Goal: Communication & Community: Answer question/provide support

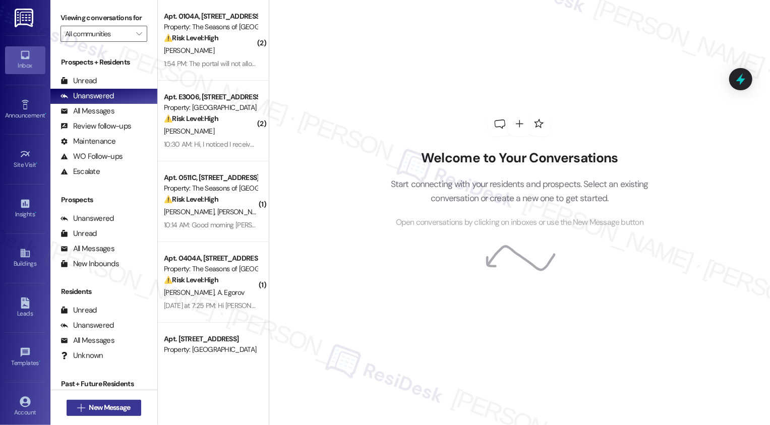
click at [106, 407] on span "New Message" at bounding box center [109, 408] width 41 height 11
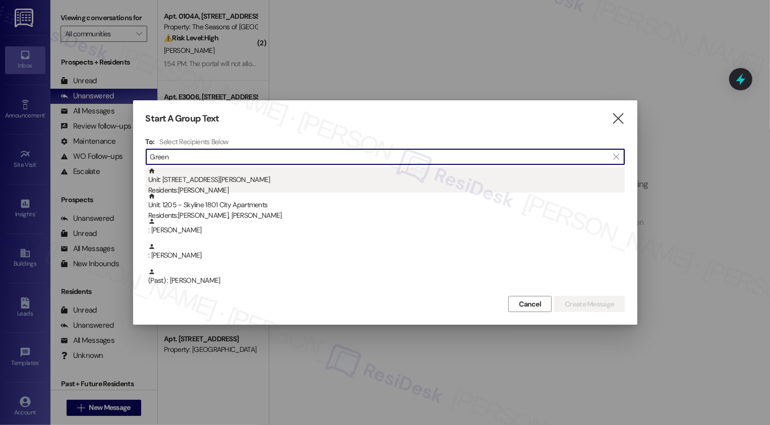
type input "Green"
click at [239, 187] on div "Residents: [PERSON_NAME]" at bounding box center [386, 190] width 477 height 11
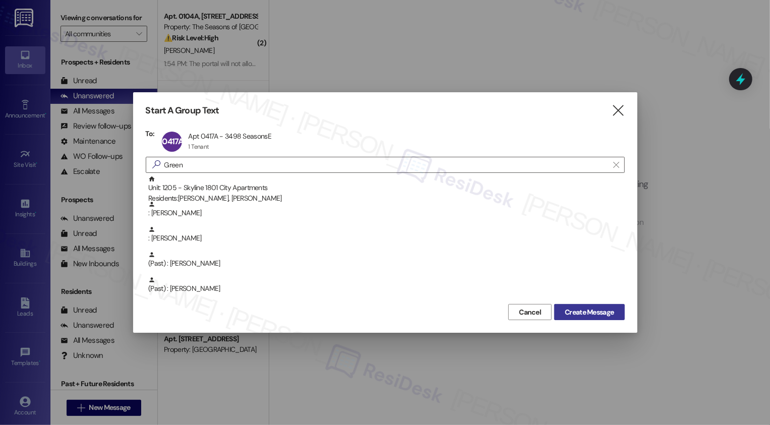
click at [585, 310] on span "Create Message" at bounding box center [589, 312] width 49 height 11
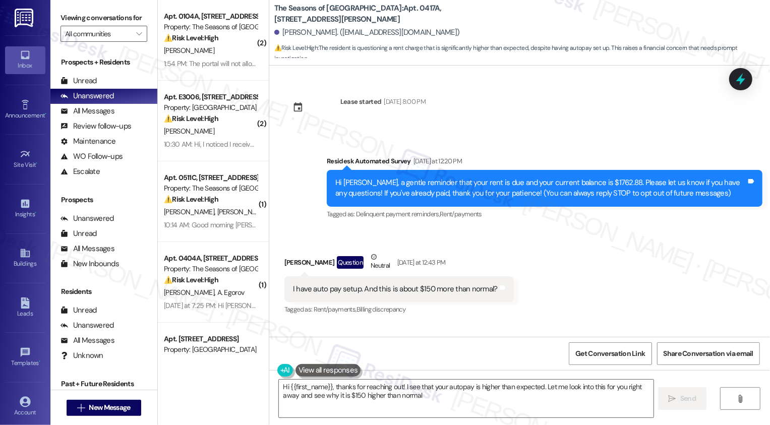
type textarea "Hi {{first_name}}, thanks for reaching out! I see that your autopay is higher t…"
click at [447, 318] on div "Received via SMS [PERSON_NAME] Question Neutral [DATE] at 12:43 PM I have auto …" at bounding box center [399, 284] width 245 height 81
click at [358, 388] on textarea "Hi {{first_name}}, thanks for reaching out! I see that your autopay is higher t…" at bounding box center [466, 399] width 375 height 38
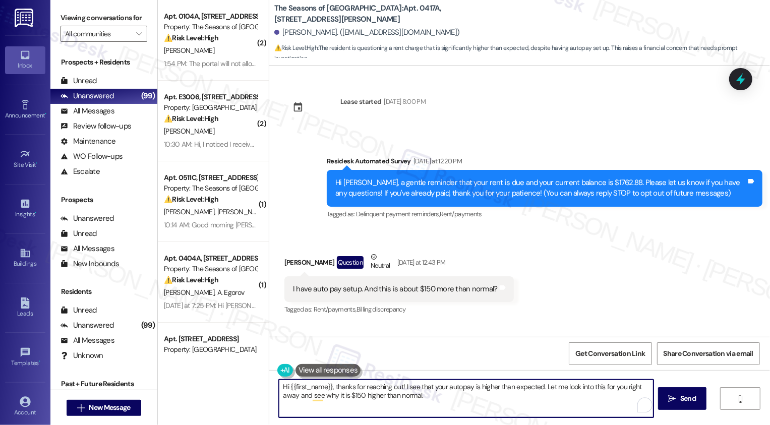
drag, startPoint x: 416, startPoint y: 394, endPoint x: 444, endPoint y: 411, distance: 32.6
click at [444, 411] on textarea "Hi {{first_name}}, thanks for reaching out! I see that your autopay is higher t…" at bounding box center [466, 399] width 375 height 38
drag, startPoint x: 328, startPoint y: 387, endPoint x: 449, endPoint y: 406, distance: 122.1
click at [449, 406] on textarea "Hi {{first_name}}, thanks for reaching out! I see that your autopay is higher t…" at bounding box center [466, 399] width 375 height 38
type textarea "Hi {{first_name}}, thanks for letting me know! May I confirm if the breakdown o…"
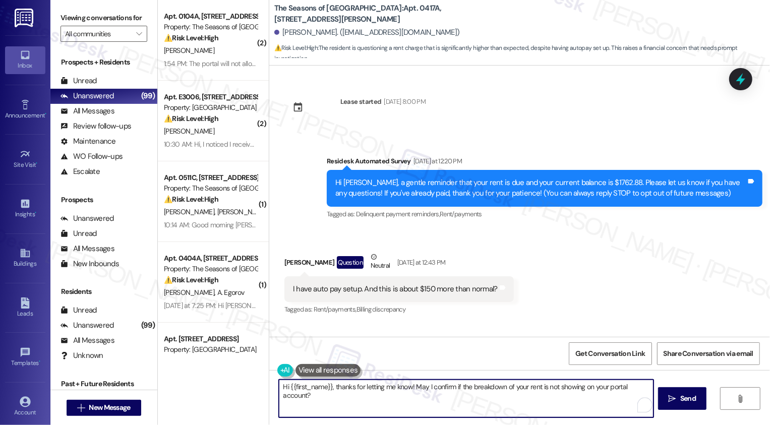
click at [411, 388] on textarea "Hi {{first_name}}, thanks for letting me know! May I confirm if the breakdown o…" at bounding box center [466, 399] width 375 height 38
click at [509, 387] on textarea "Hi {{first_name}}, thanks for letting me know! May I confirm if the breakdown o…" at bounding box center [466, 399] width 375 height 38
click at [548, 395] on textarea "Hi {{first_name}}, thanks for letting me know! May I confirm if the breakdown o…" at bounding box center [468, 399] width 375 height 38
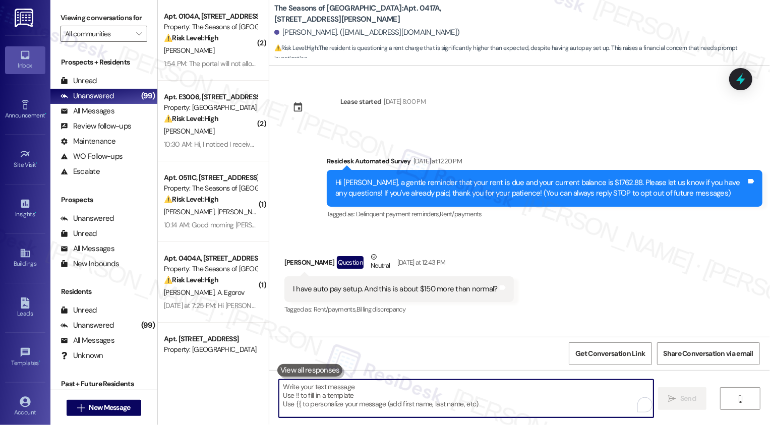
scroll to position [58, 0]
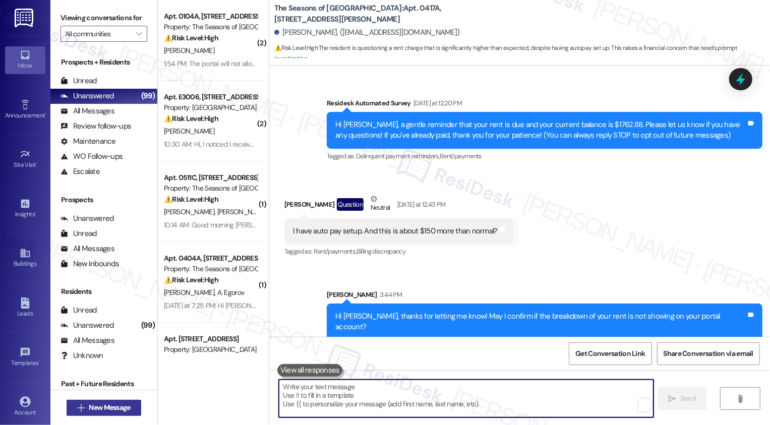
click at [103, 407] on span "New Message" at bounding box center [109, 408] width 41 height 11
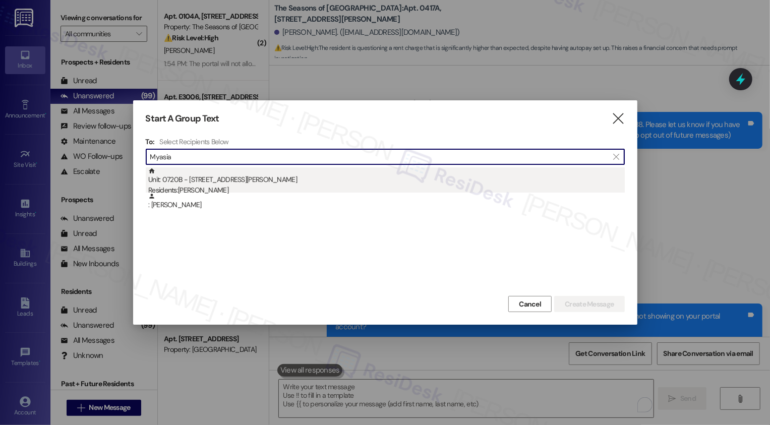
type input "Myasia"
click at [257, 176] on div "Unit: 0720B - [STREET_ADDRESS][PERSON_NAME] Residents: [PERSON_NAME]" at bounding box center [386, 182] width 477 height 29
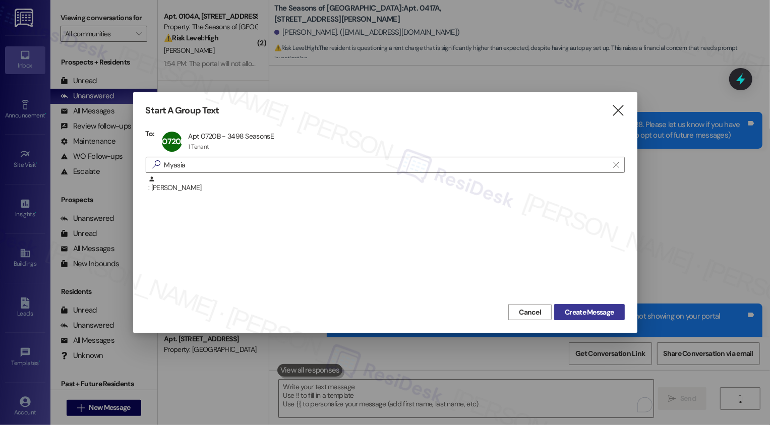
click at [569, 306] on button "Create Message" at bounding box center [589, 312] width 70 height 16
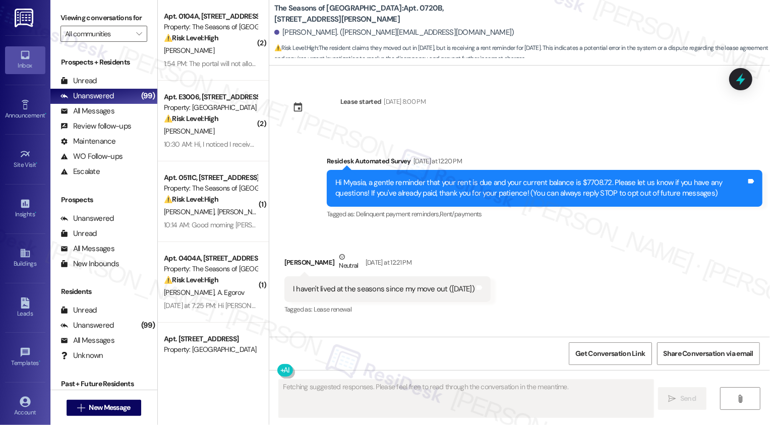
scroll to position [81, 0]
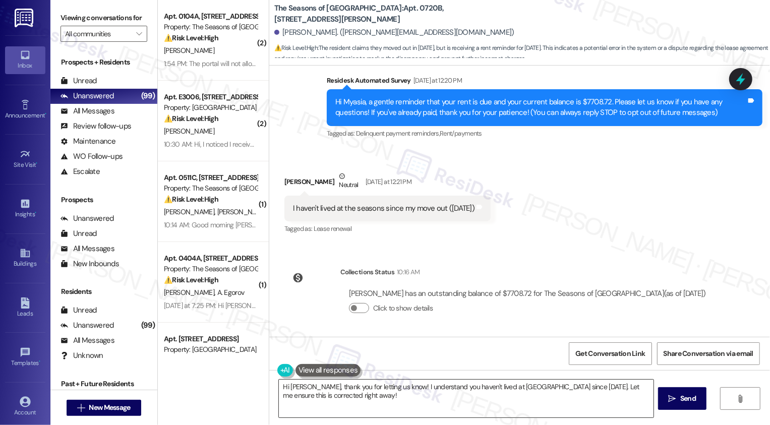
click at [357, 392] on textarea "Hi [PERSON_NAME], thank you for letting us know! I understand you haven't lived…" at bounding box center [466, 399] width 375 height 38
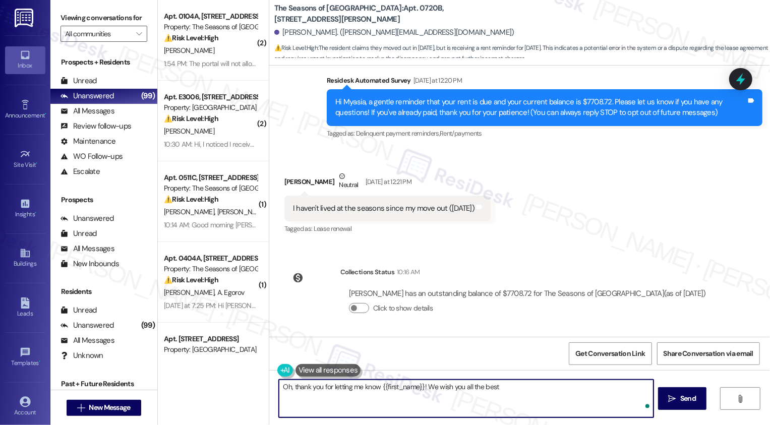
type textarea "Oh, thank you for letting me know {{first_name}}! We wish you all the best!"
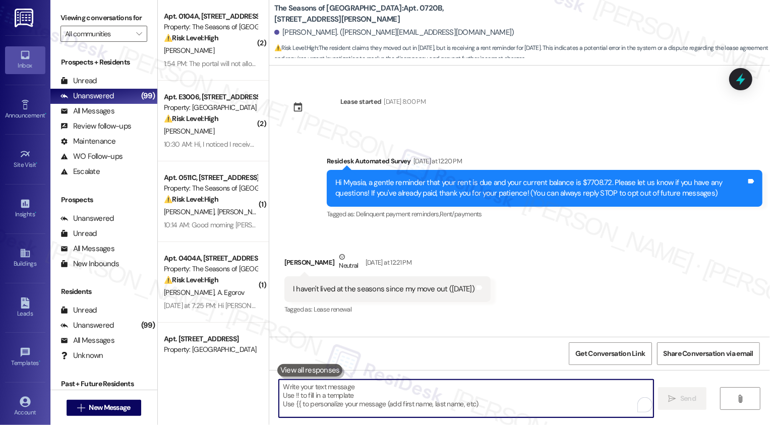
scroll to position [0, 0]
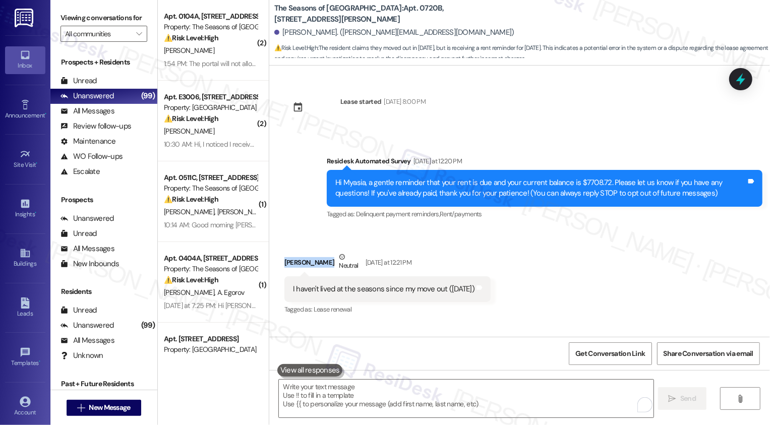
drag, startPoint x: 279, startPoint y: 262, endPoint x: 316, endPoint y: 263, distance: 37.4
click at [316, 263] on div "[PERSON_NAME] Neutral [DATE] at 12:21 PM" at bounding box center [388, 264] width 206 height 25
copy div "[PERSON_NAME]"
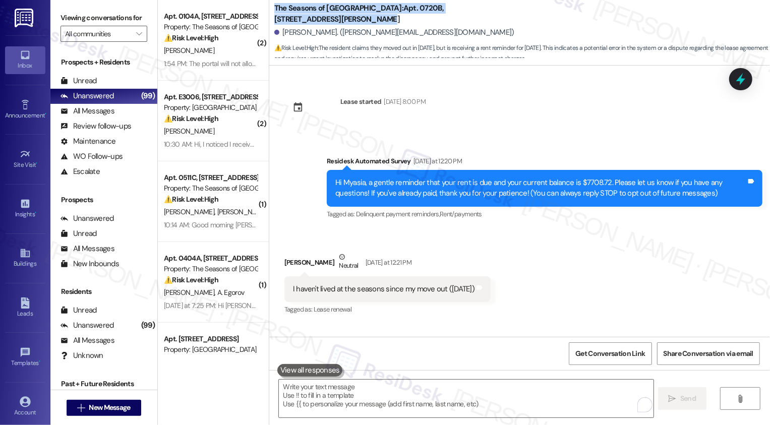
drag, startPoint x: 268, startPoint y: 8, endPoint x: 315, endPoint y: 19, distance: 48.2
click at [315, 19] on b "The Seasons of Cherry Creek: Apt. 0720B, [STREET_ADDRESS][PERSON_NAME]" at bounding box center [375, 14] width 202 height 22
copy b "The Seasons of Cherry Creek: Apt. 0720B, [STREET_ADDRESS][PERSON_NAME]"
click at [356, 141] on div "Survey, sent via SMS Residesk Automated Survey [DATE] at 12:20 PM Hi Myasia, a …" at bounding box center [519, 181] width 501 height 96
click at [588, 300] on div "Received via SMS [PERSON_NAME] Neutral [DATE] at 12:21 PM I haven't lived at th…" at bounding box center [519, 277] width 501 height 96
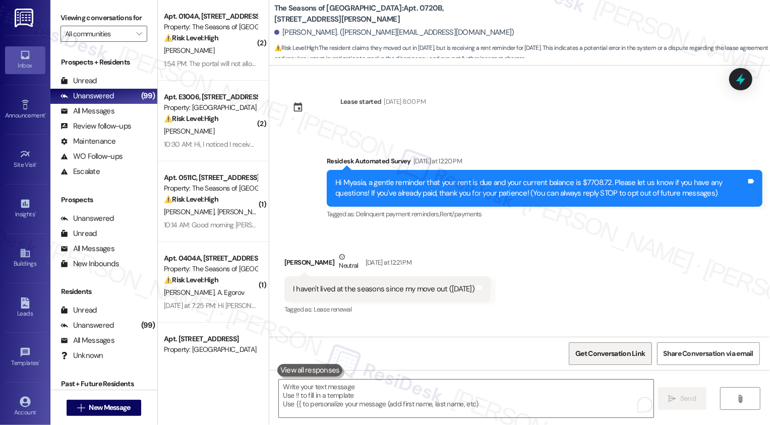
click at [598, 362] on span "Get Conversation Link" at bounding box center [611, 354] width 74 height 22
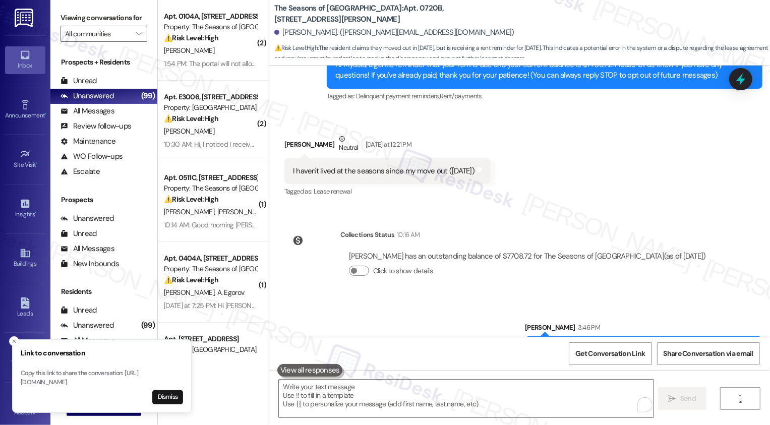
scroll to position [151, 0]
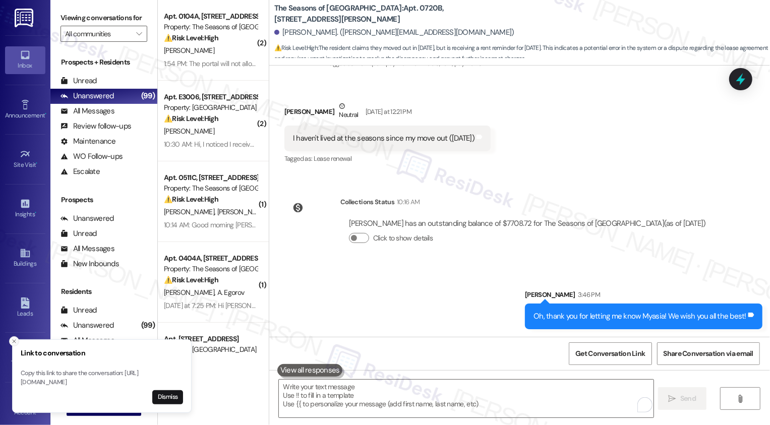
click at [15, 337] on button "Close toast" at bounding box center [14, 342] width 10 height 10
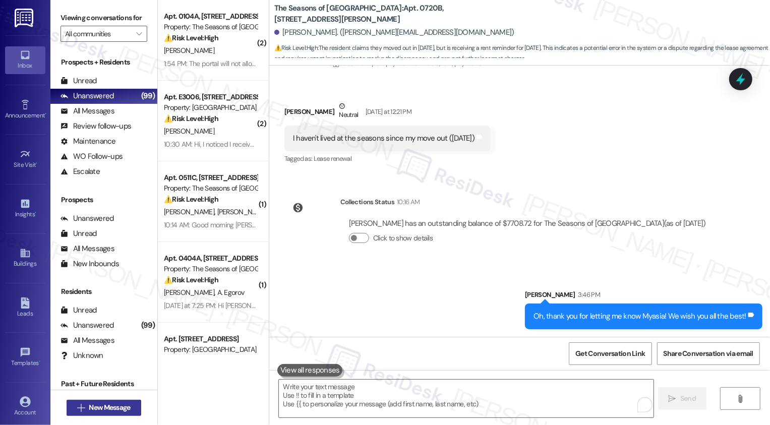
click at [107, 403] on span "New Message" at bounding box center [109, 408] width 41 height 11
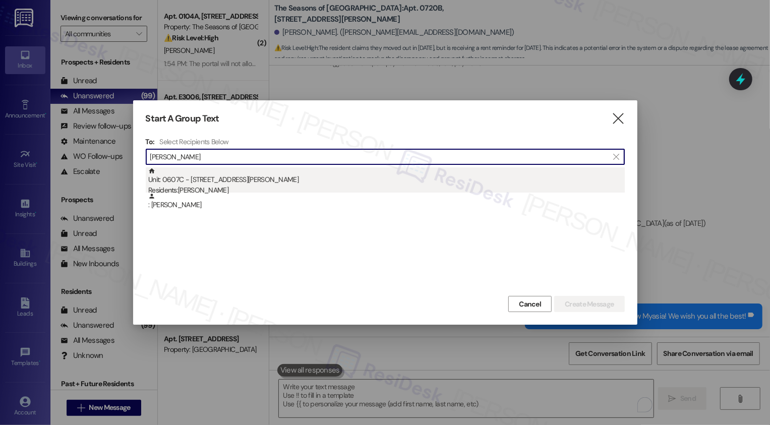
type input "[PERSON_NAME]"
click at [222, 186] on div "Residents: [PERSON_NAME]" at bounding box center [386, 190] width 477 height 11
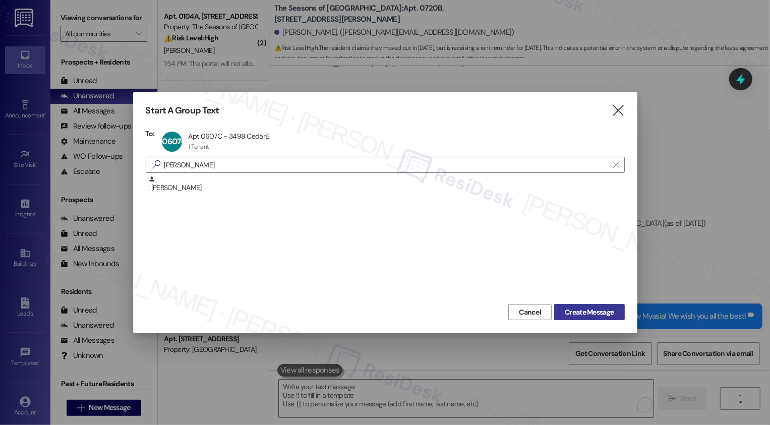
click at [571, 309] on span "Create Message" at bounding box center [589, 312] width 49 height 11
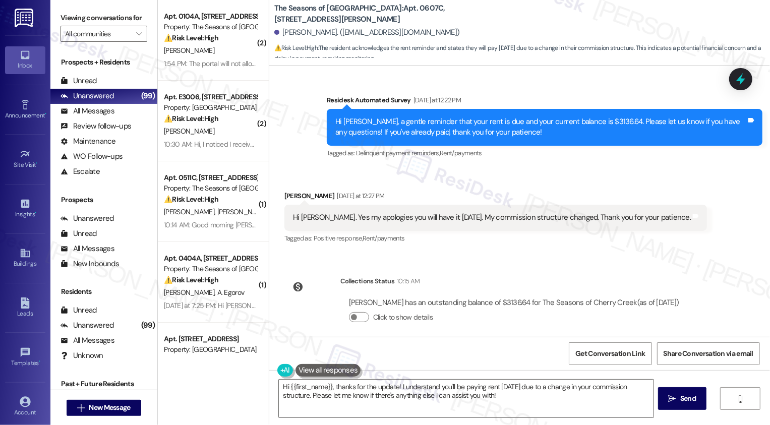
scroll to position [852, 0]
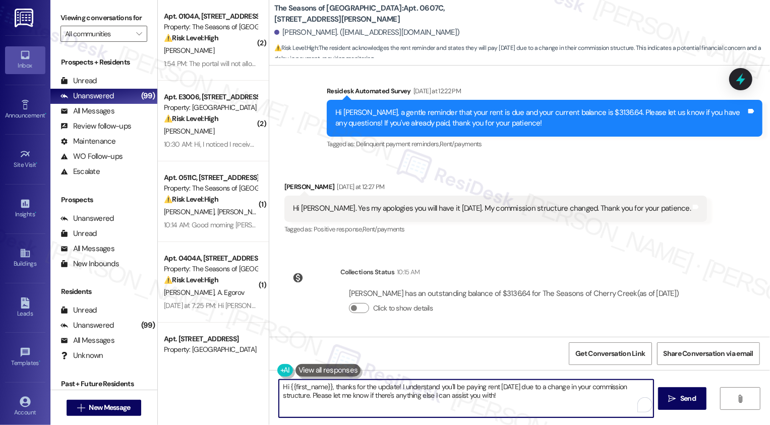
drag, startPoint x: 309, startPoint y: 396, endPoint x: 323, endPoint y: 409, distance: 20.0
click at [323, 409] on textarea "Hi {{first_name}}, thanks for the update! I understand you'll be paying rent [D…" at bounding box center [466, 399] width 375 height 38
type textarea "Hi {{first_name}}, thanks for the update! I understand you'll be paying rent [D…"
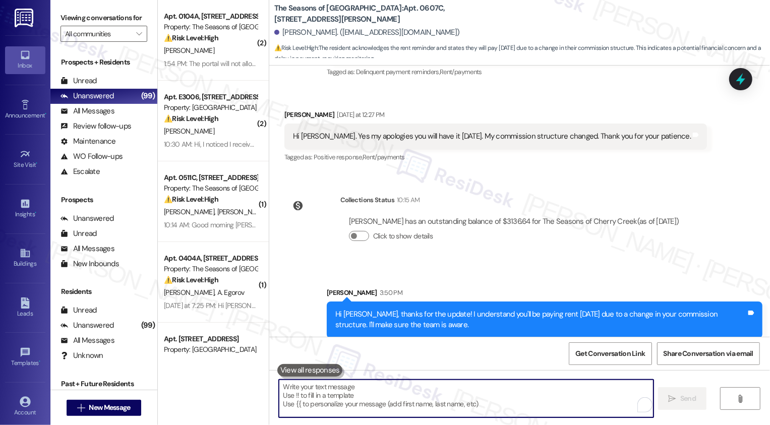
scroll to position [933, 0]
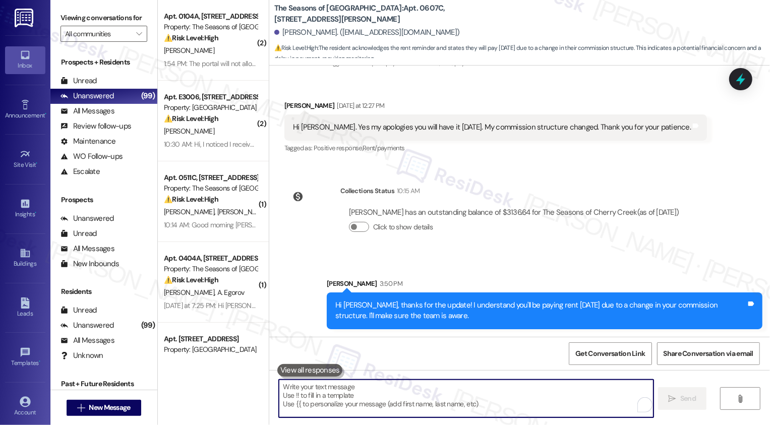
click at [594, 170] on div "Lease started [DATE] 7:00 PM Survey, sent via SMS Residesk Automated Survey [DA…" at bounding box center [519, 201] width 501 height 271
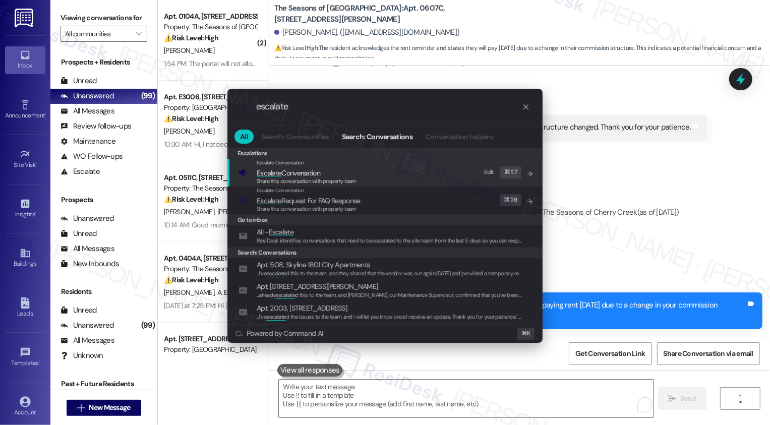
type input "escalate"
click at [321, 179] on span "Share this conversation with property team" at bounding box center [307, 181] width 100 height 7
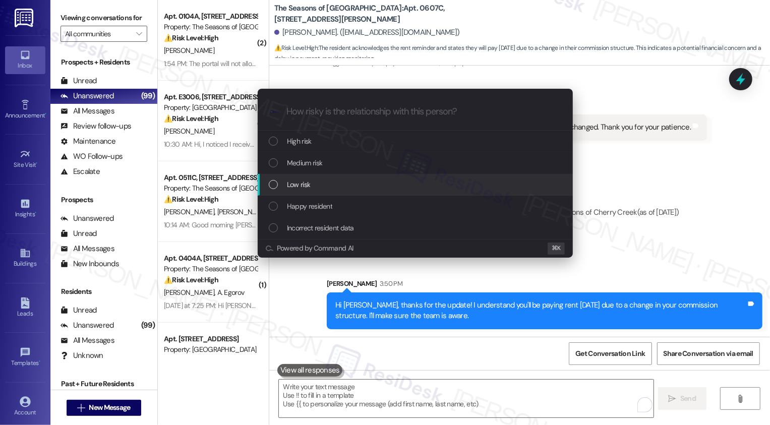
click at [284, 187] on div "Low risk" at bounding box center [416, 184] width 295 height 11
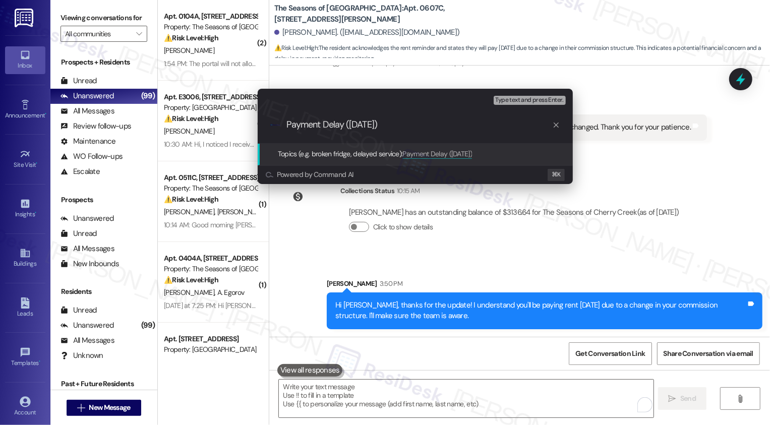
click at [371, 125] on input "Payment Delay ([DATE])" at bounding box center [420, 125] width 266 height 11
type input "Payment Delay ([DATE] payment)"
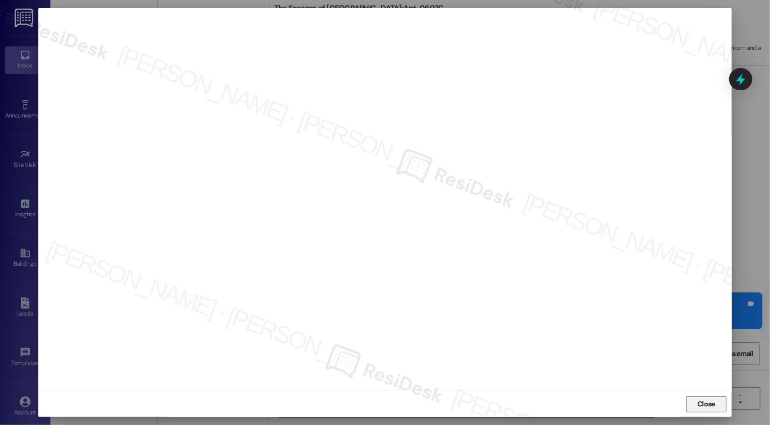
click at [704, 400] on button "Close" at bounding box center [707, 405] width 40 height 16
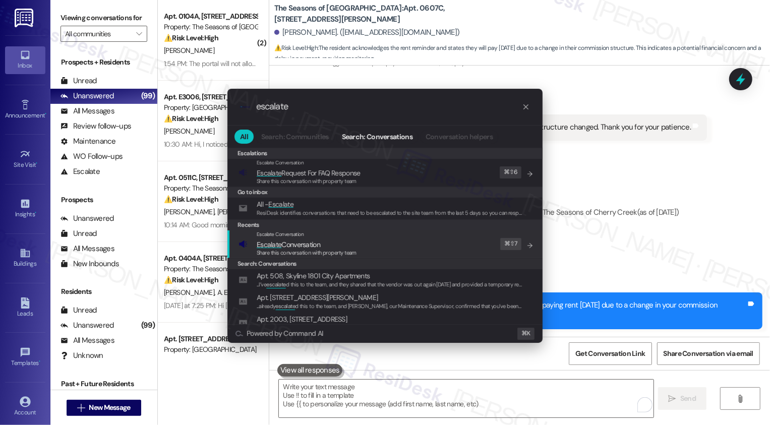
type input "escalate"
click at [362, 246] on div "Escalate Conversation Escalate Conversation Share this conversation with proper…" at bounding box center [386, 244] width 295 height 27
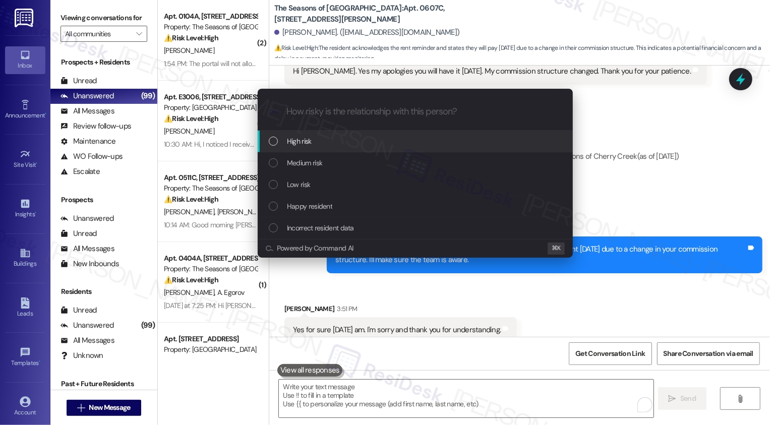
scroll to position [1003, 0]
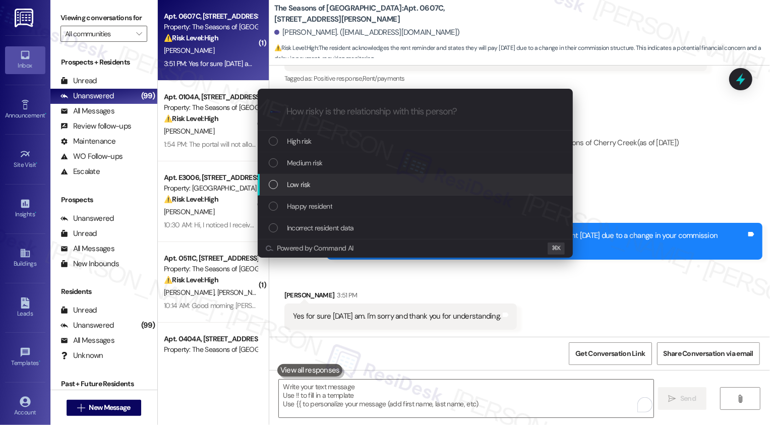
click at [306, 181] on span "Low risk" at bounding box center [298, 184] width 23 height 11
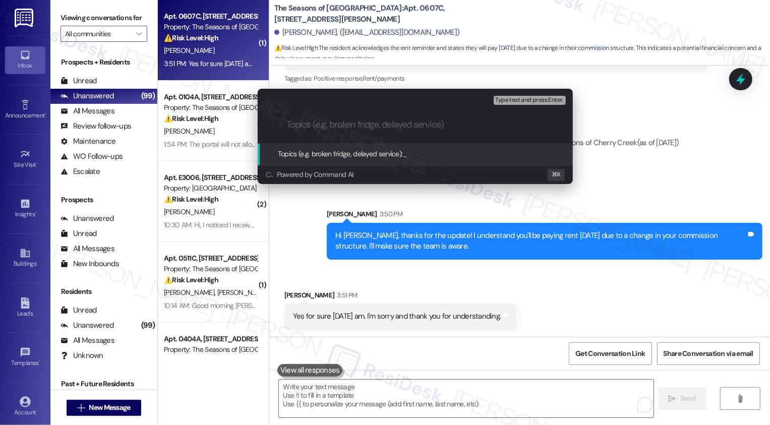
paste input "Payment Delay ([DATE] payment)"
type input "Payment Delay ([DATE] payment)"
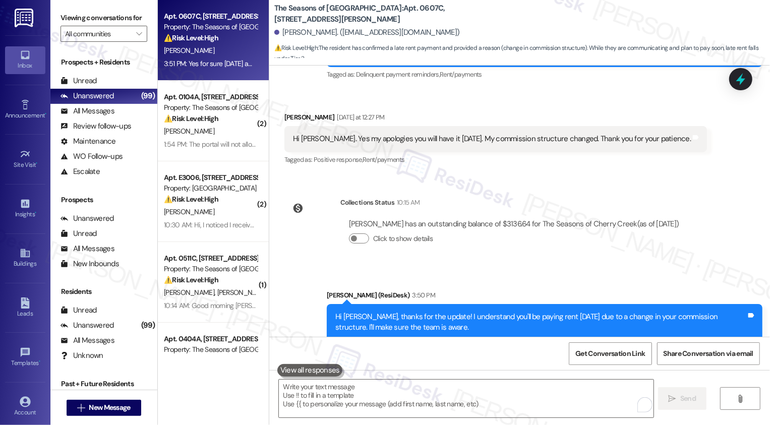
scroll to position [1033, 0]
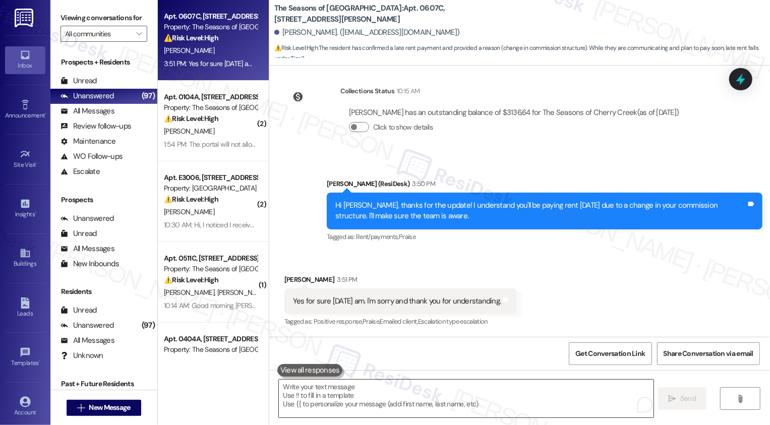
click at [343, 398] on textarea "To enrich screen reader interactions, please activate Accessibility in Grammarl…" at bounding box center [466, 399] width 375 height 38
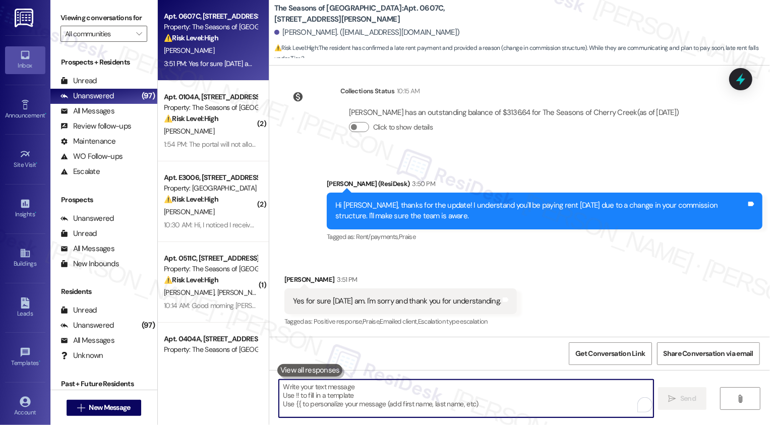
scroll to position [1033, 0]
type textarea "g"
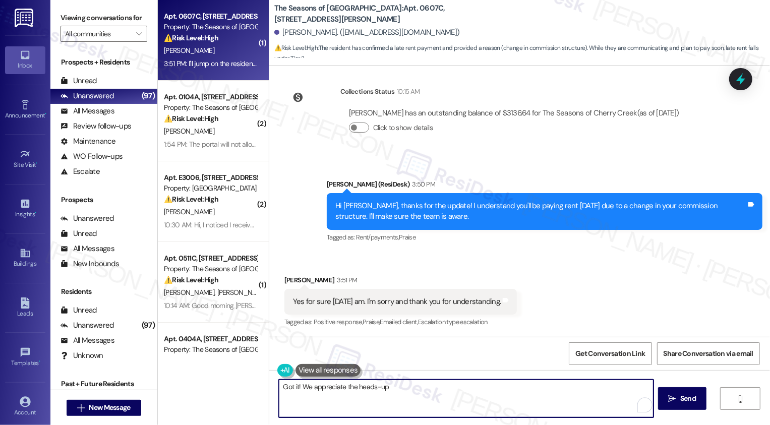
type textarea "Got it! We appreciate the heads-up."
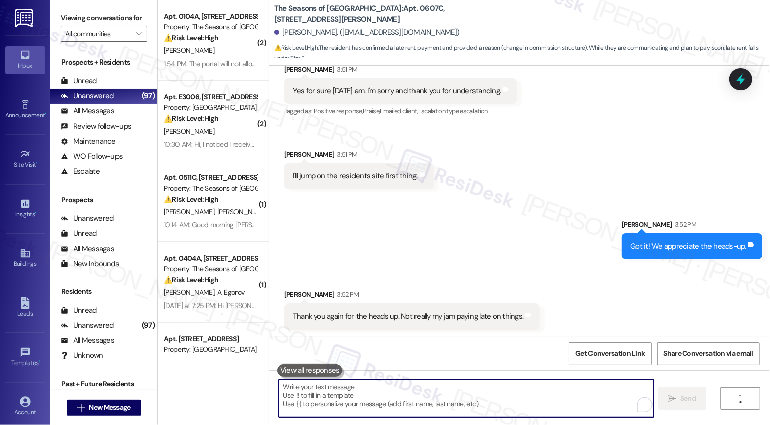
scroll to position [1244, 0]
click at [114, 410] on span "New Message" at bounding box center [109, 408] width 41 height 11
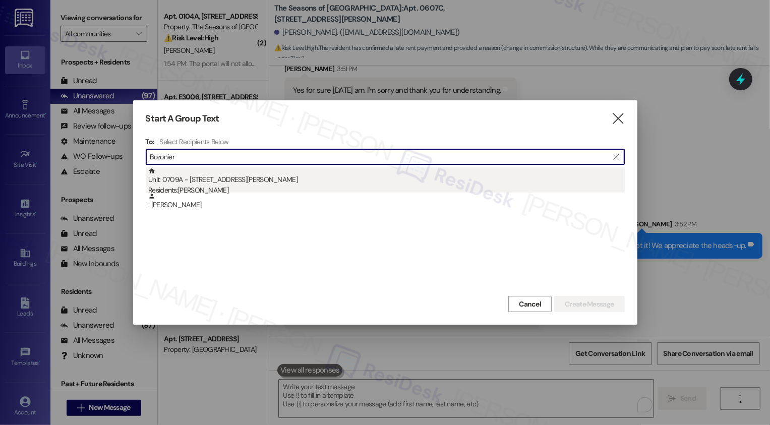
type input "Bozonier"
click at [237, 189] on div "Residents: [PERSON_NAME]" at bounding box center [386, 190] width 477 height 11
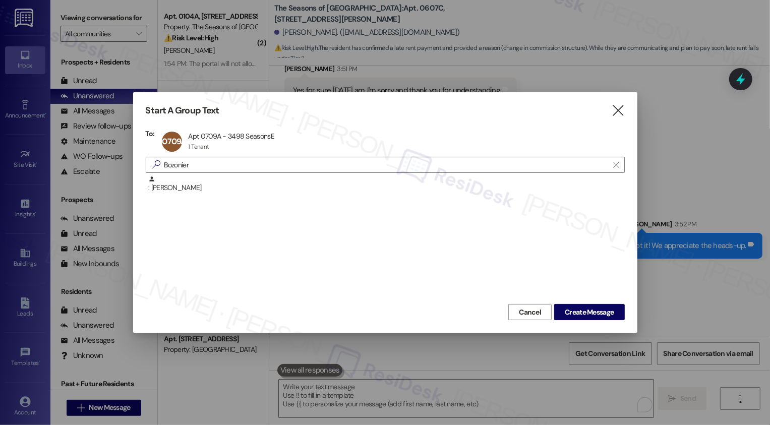
click at [662, 214] on div at bounding box center [385, 212] width 770 height 425
click at [615, 114] on icon "" at bounding box center [618, 110] width 14 height 11
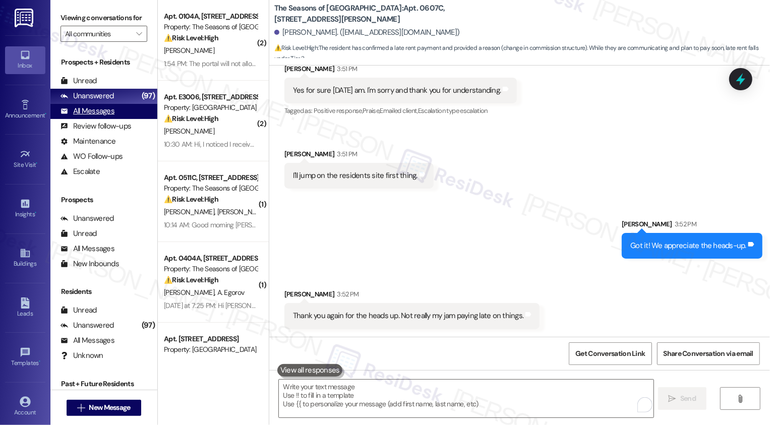
click at [93, 117] on div "All Messages" at bounding box center [88, 111] width 54 height 11
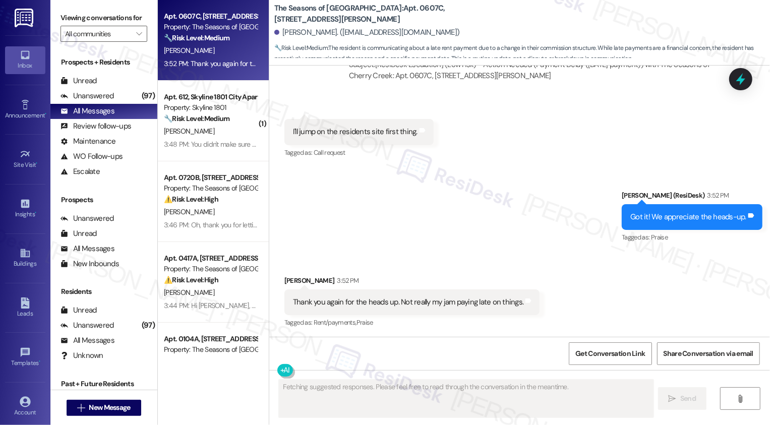
click at [215, 61] on div "3:52 PM: Thank you again for the heads up. Not really my jam paying late on thi…" at bounding box center [285, 63] width 242 height 9
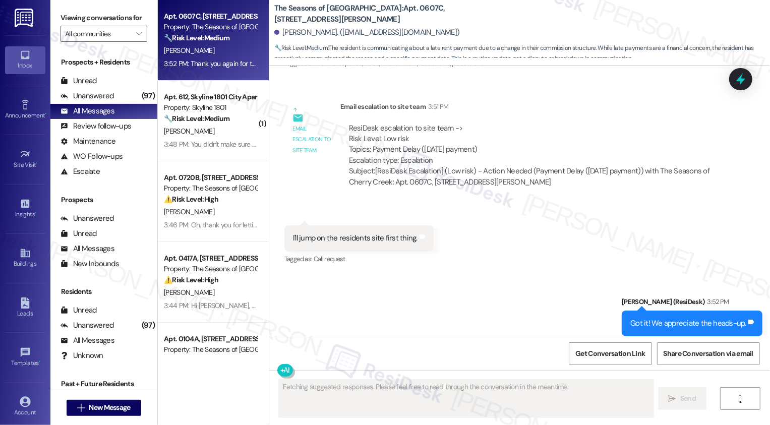
scroll to position [1399, 0]
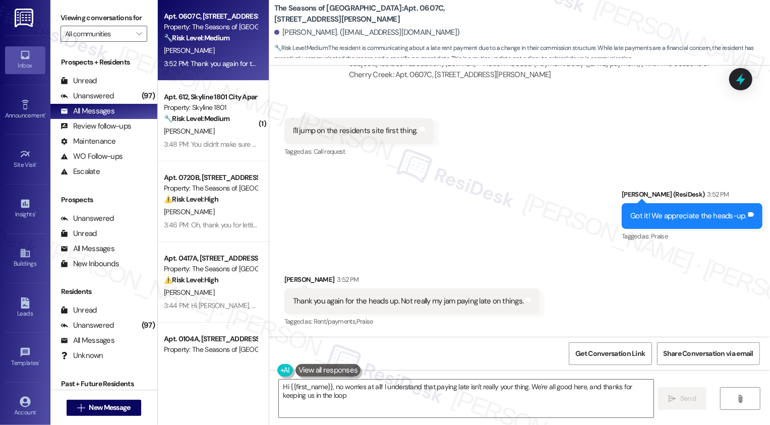
type textarea "Hi {{first_name}}, no worries at all! I understand that paying late isn't reall…"
click at [106, 411] on span "New Message" at bounding box center [109, 408] width 41 height 11
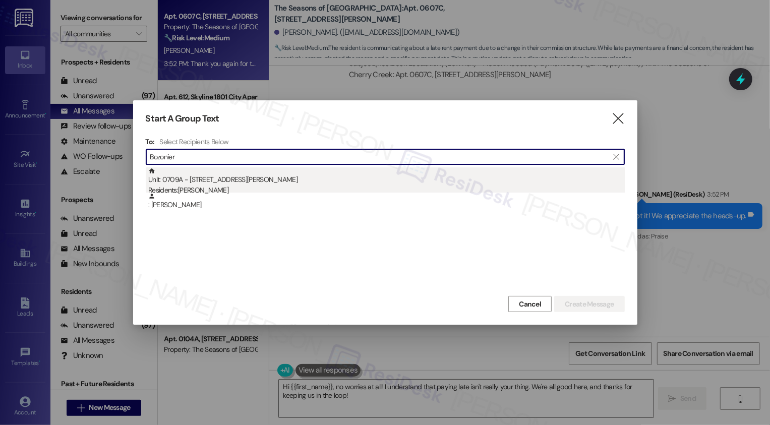
type input "Bozonier"
click at [215, 183] on div "Unit: 0709A - [STREET_ADDRESS][PERSON_NAME] Residents: [PERSON_NAME]" at bounding box center [386, 182] width 477 height 29
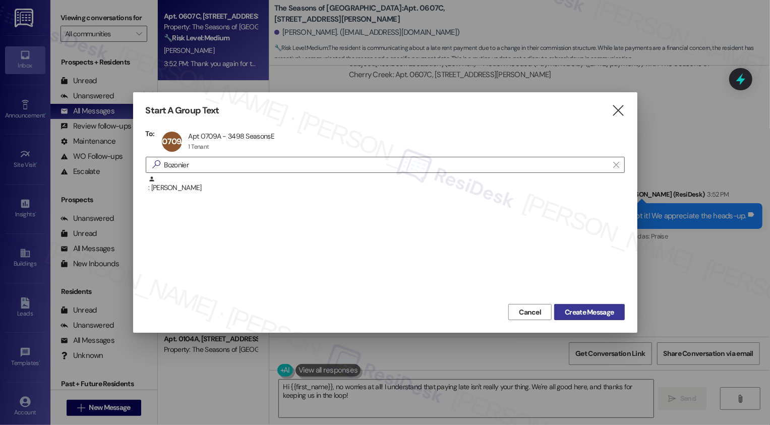
click at [588, 310] on span "Create Message" at bounding box center [589, 312] width 49 height 11
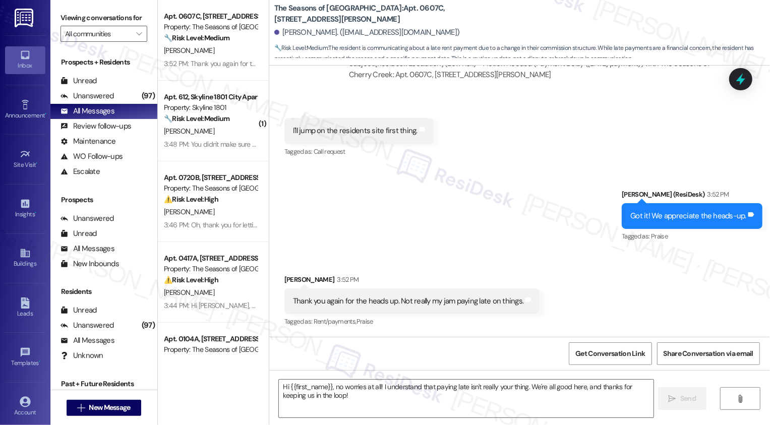
type textarea "Fetching suggested responses. Please feel free to read through the conversation…"
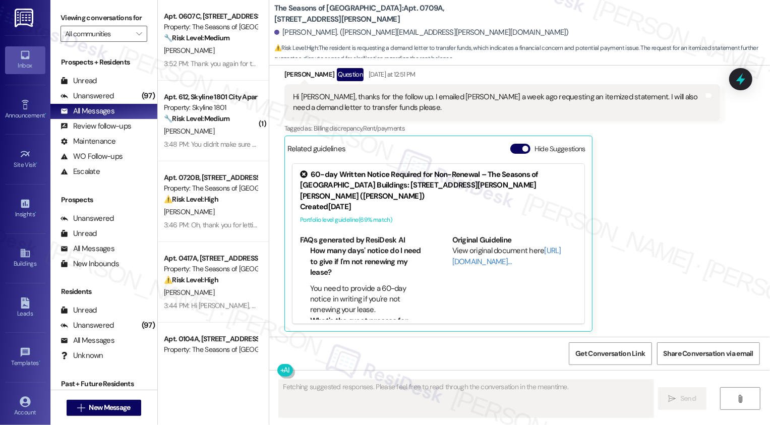
scroll to position [303, 0]
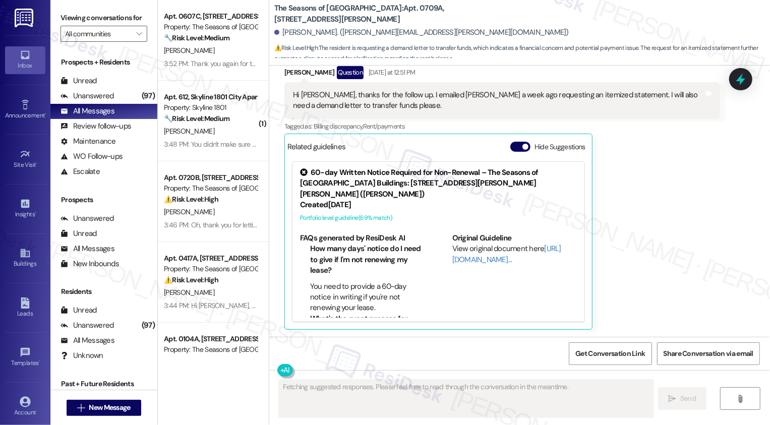
click at [516, 153] on div "Hide Suggestions" at bounding box center [550, 149] width 79 height 15
click at [513, 143] on button "Hide Suggestions" at bounding box center [521, 147] width 20 height 10
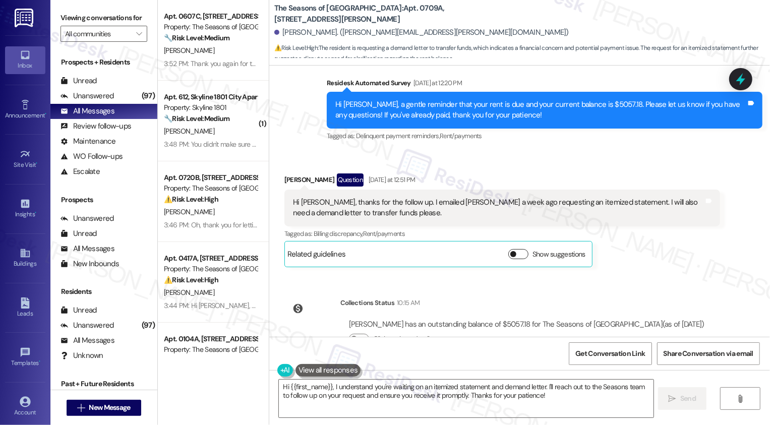
scroll to position [226, 0]
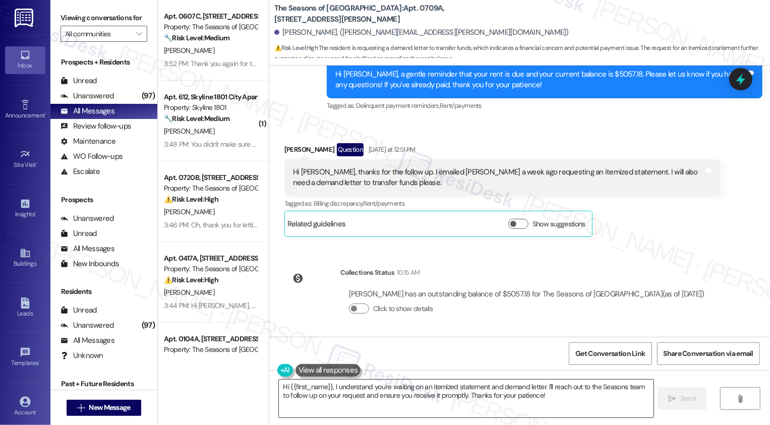
click at [409, 396] on textarea "Hi {{first_name}}, I understand you're waiting on an itemized statement and dem…" at bounding box center [466, 399] width 375 height 38
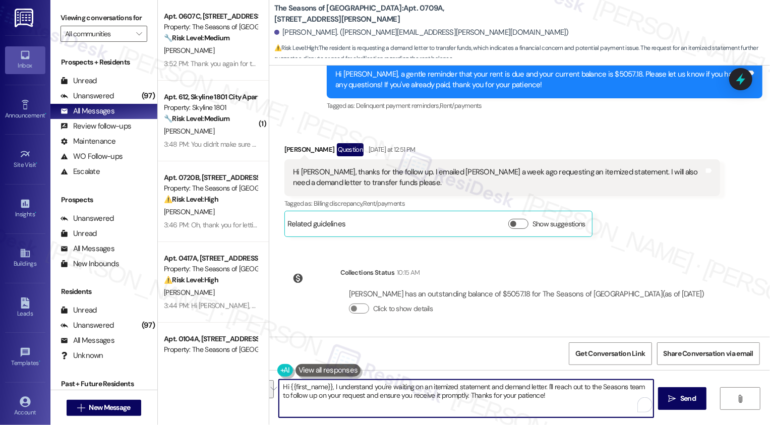
drag, startPoint x: 542, startPoint y: 386, endPoint x: 548, endPoint y: 398, distance: 12.9
click at [548, 398] on textarea "Hi {{first_name}}, I understand you're waiting on an itemized statement and dem…" at bounding box center [466, 399] width 375 height 38
type textarea "Hi {{first_name}}, I understand you're waiting on an itemized statement and dem…"
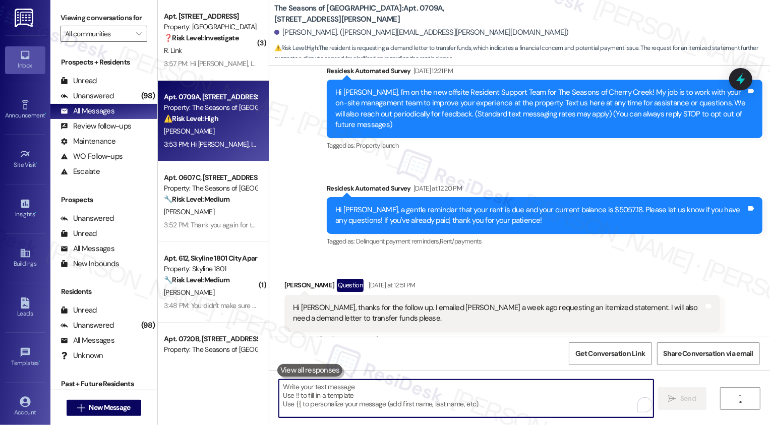
scroll to position [307, 0]
